Goal: Navigation & Orientation: Find specific page/section

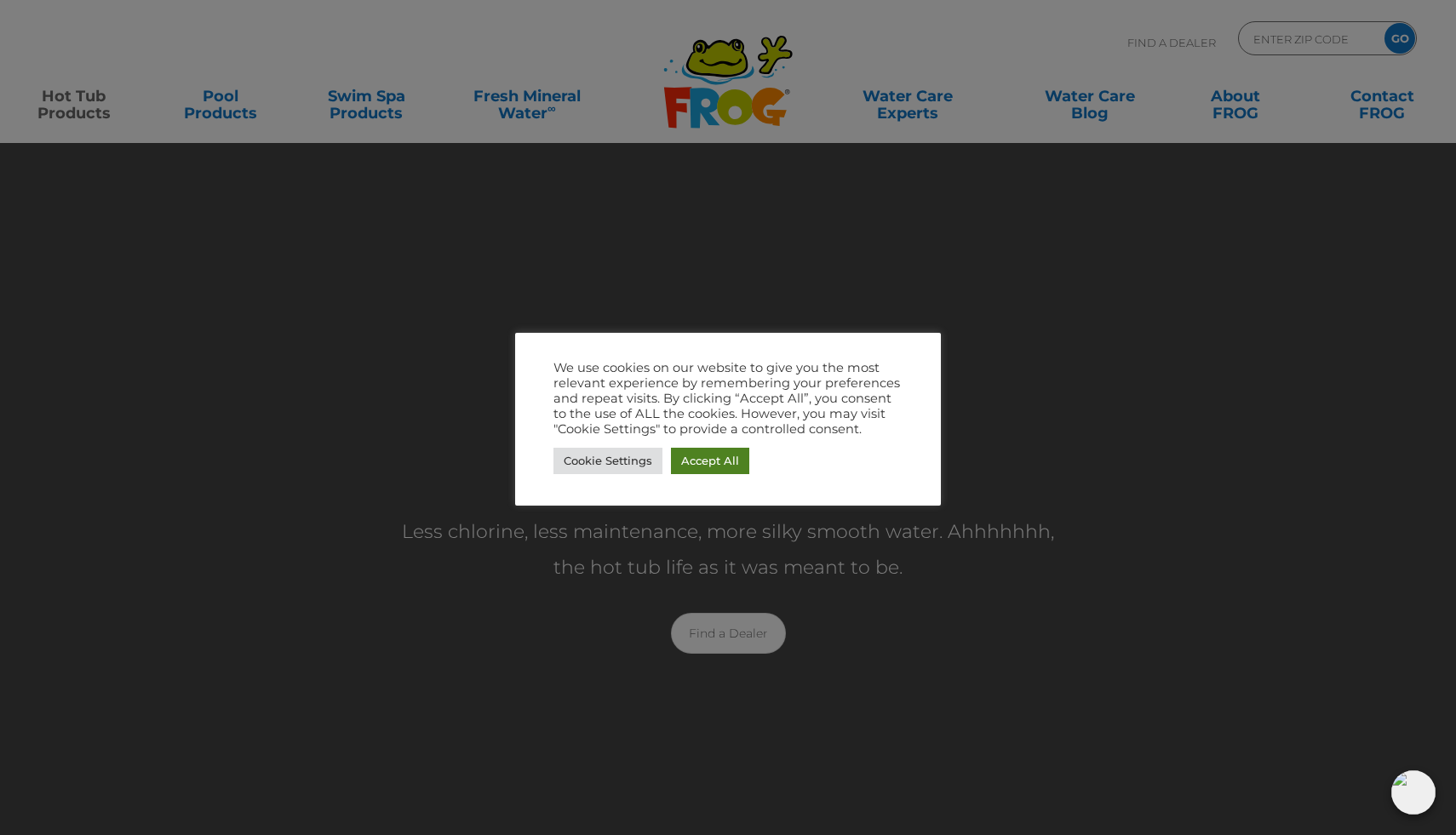
click at [705, 463] on link "Accept All" at bounding box center [710, 461] width 79 height 27
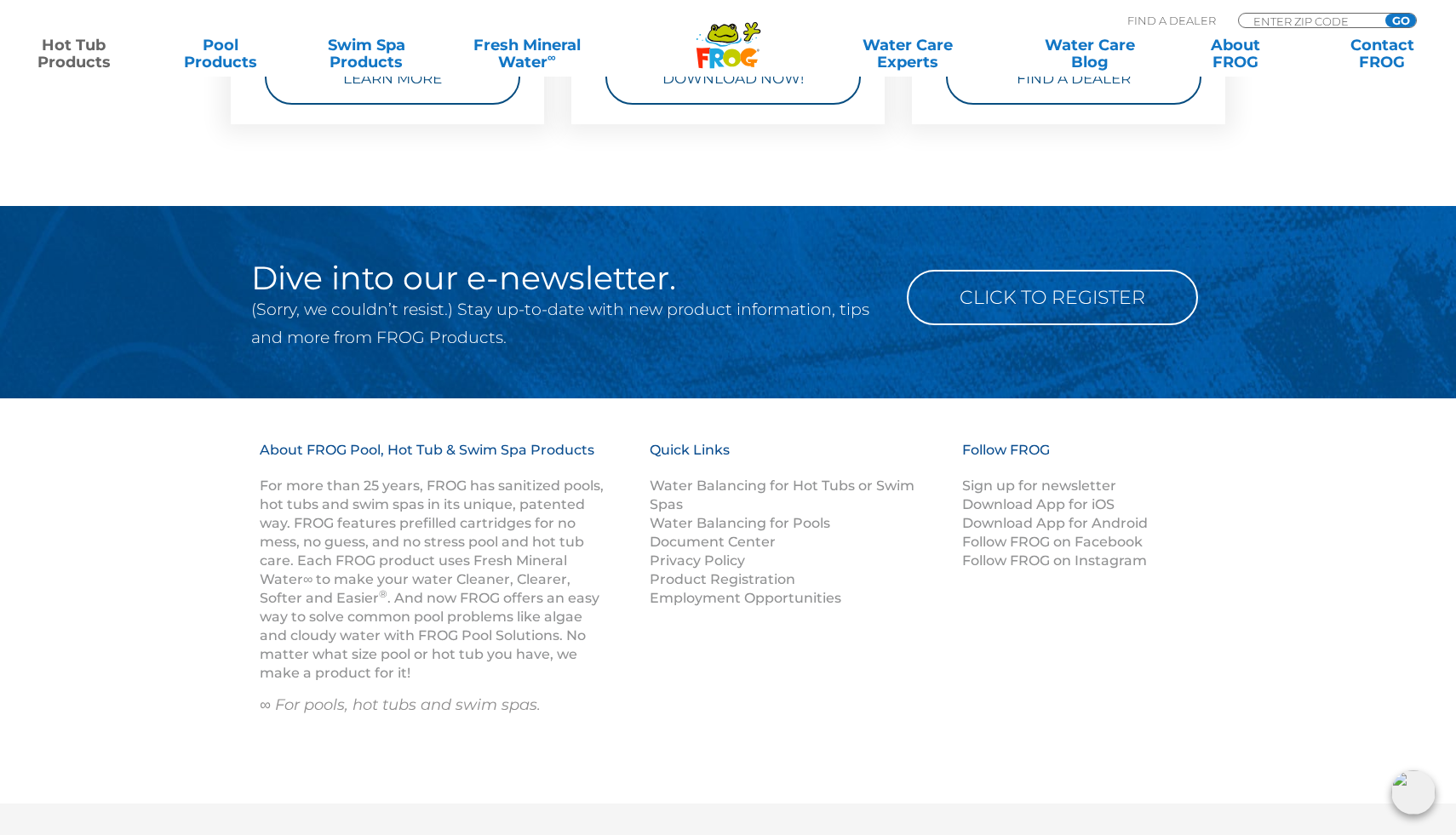
scroll to position [5601, 0]
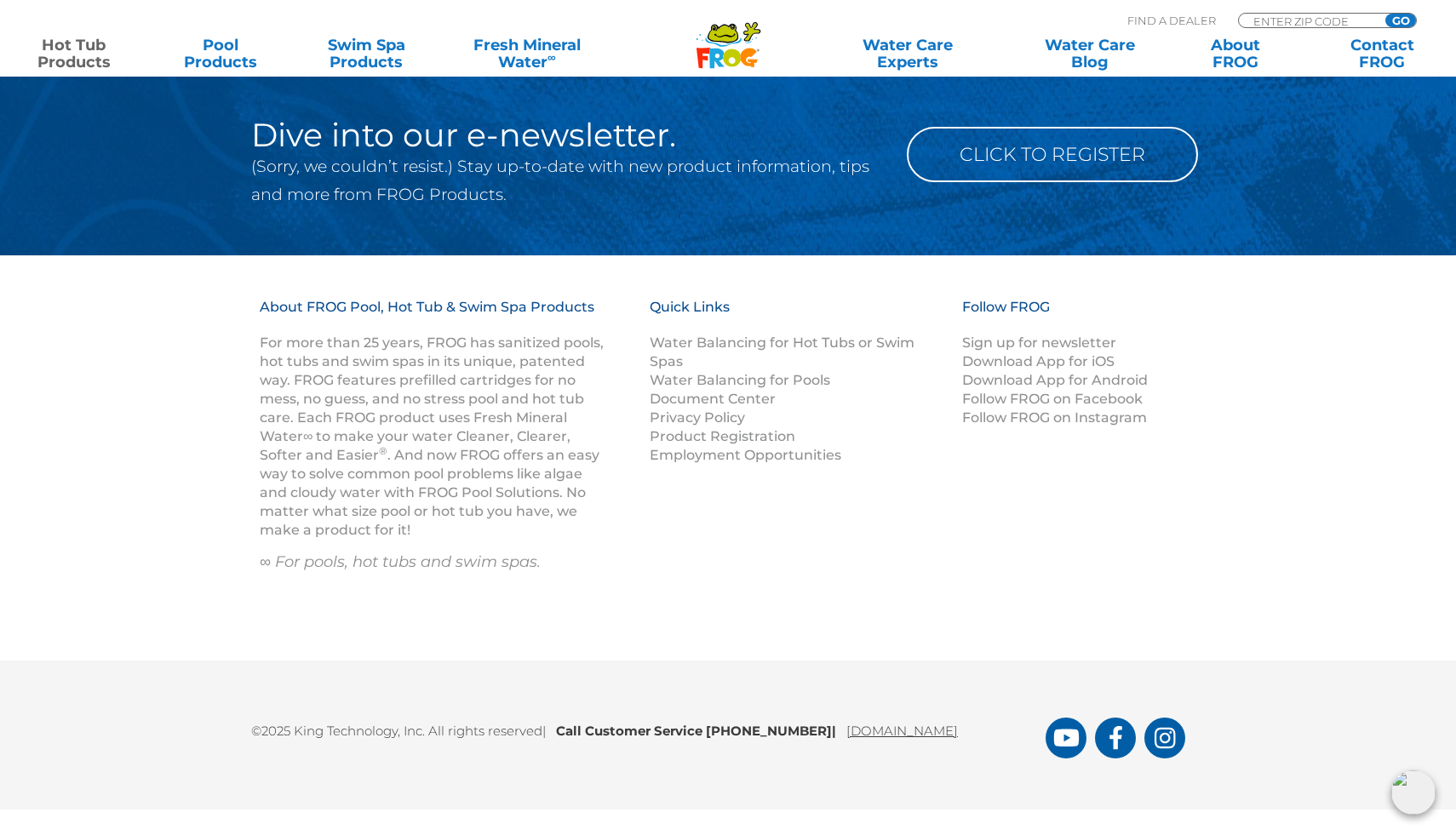
click at [878, 731] on link "[DOMAIN_NAME]" at bounding box center [902, 731] width 111 height 16
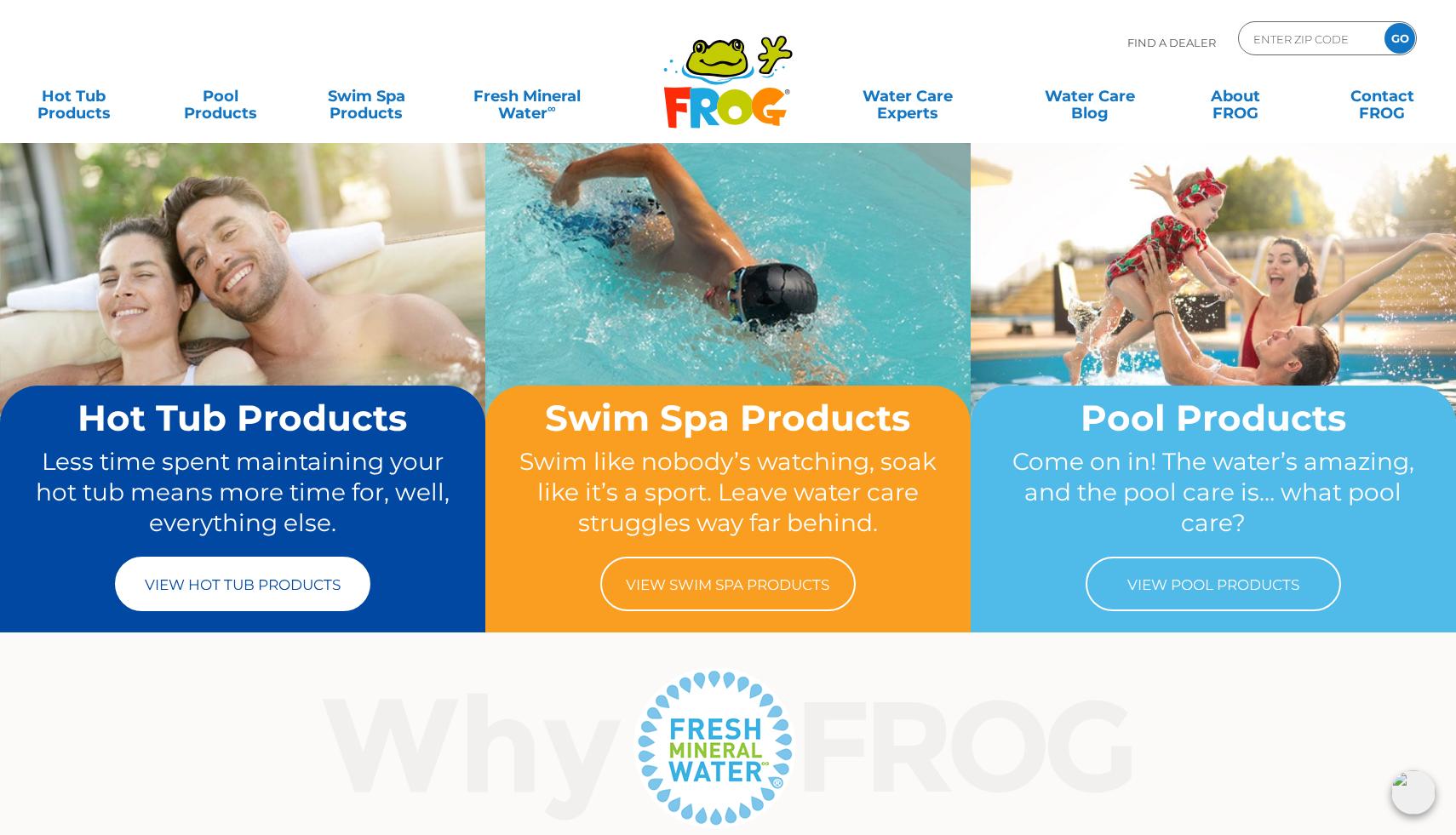
click at [304, 581] on link "View Hot Tub Products" at bounding box center [242, 584] width 255 height 54
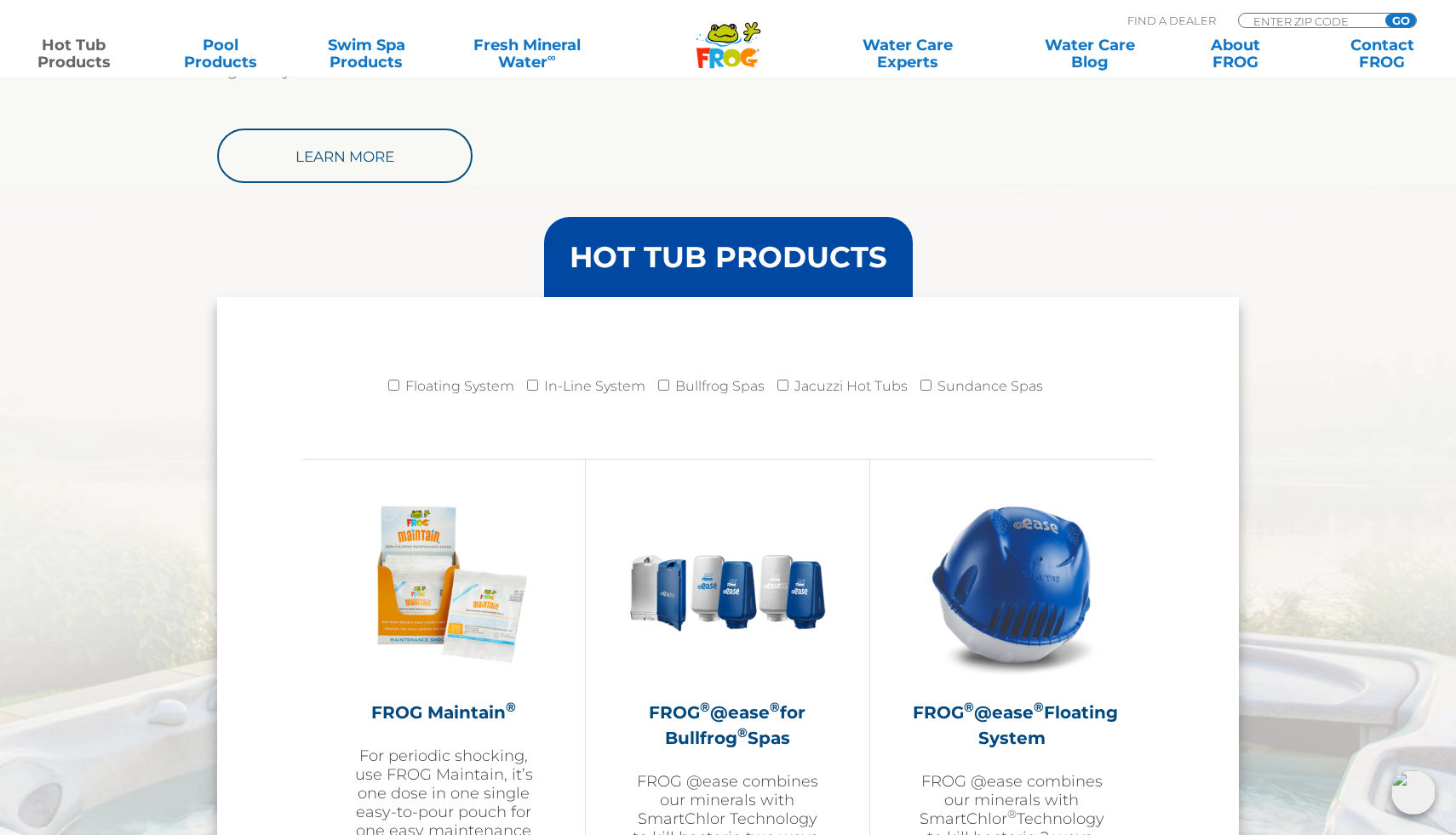
scroll to position [1538, 0]
